Goal: Find specific page/section: Find specific page/section

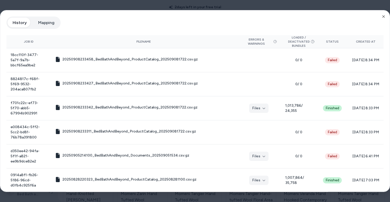
click at [281, 3] on div at bounding box center [195, 101] width 390 height 202
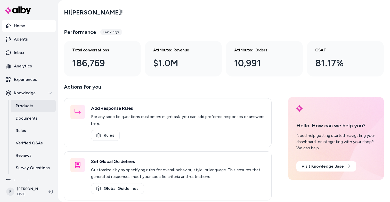
click at [28, 105] on p "Products" at bounding box center [25, 106] width 18 height 6
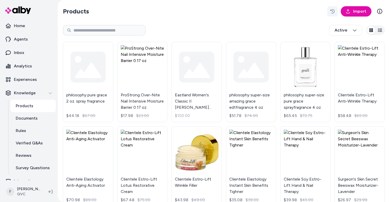
click at [332, 11] on icon "button" at bounding box center [333, 11] width 4 height 4
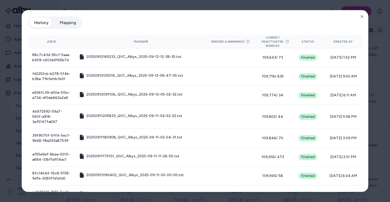
click at [217, 4] on div at bounding box center [195, 101] width 390 height 202
